Goal: Check status: Check status

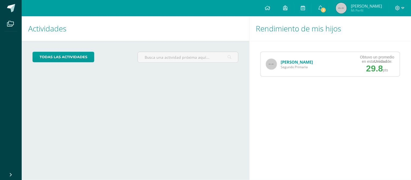
click at [291, 58] on div "[PERSON_NAME] Segundo Primaria" at bounding box center [290, 64] width 58 height 24
click at [291, 61] on link "[PERSON_NAME]" at bounding box center [297, 61] width 32 height 5
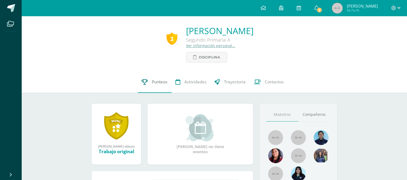
click at [160, 82] on span "Punteos" at bounding box center [159, 82] width 15 height 6
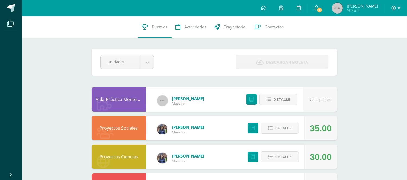
click at [322, 9] on span "2" at bounding box center [319, 10] width 6 height 6
